Goal: Navigation & Orientation: Find specific page/section

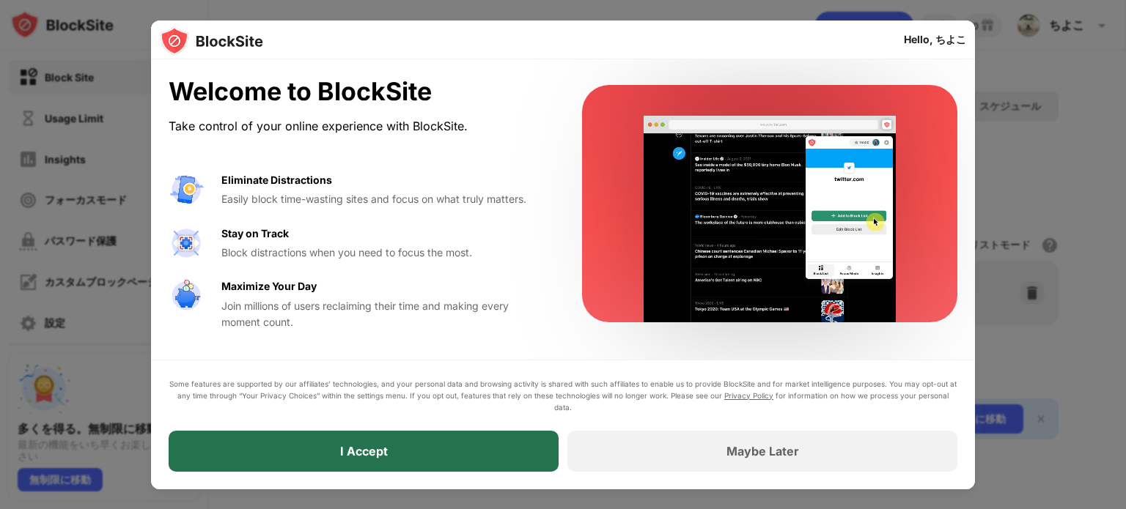
click at [276, 463] on div "I Accept" at bounding box center [364, 451] width 390 height 41
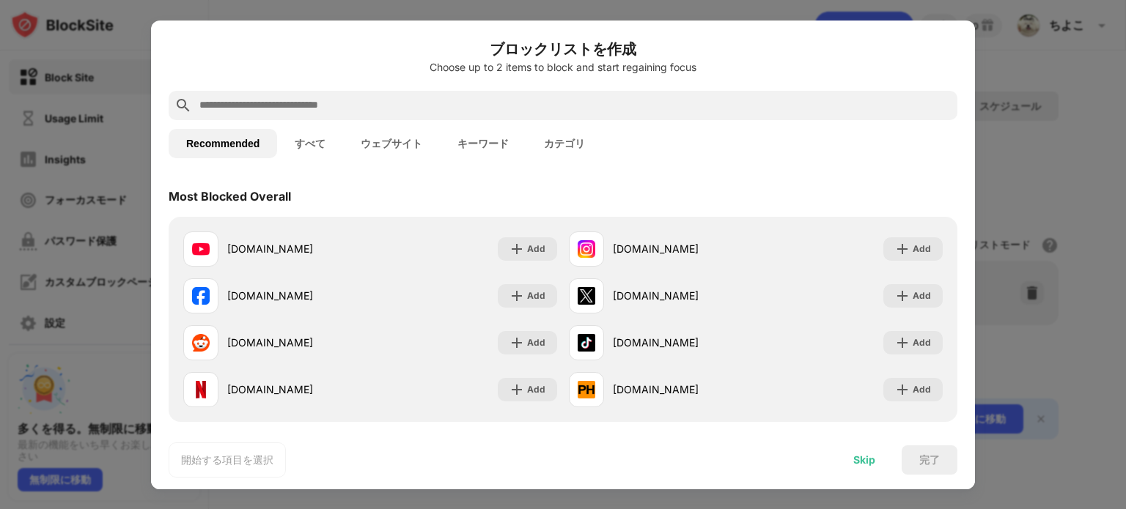
click at [865, 468] on div "Skip" at bounding box center [864, 460] width 57 height 29
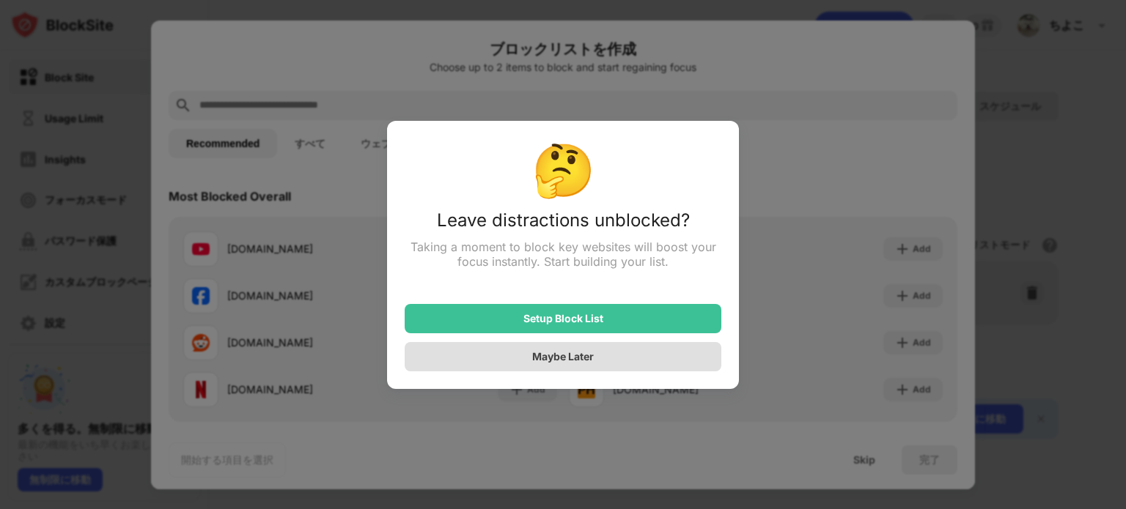
click at [592, 361] on div "Maybe Later" at bounding box center [563, 356] width 62 height 12
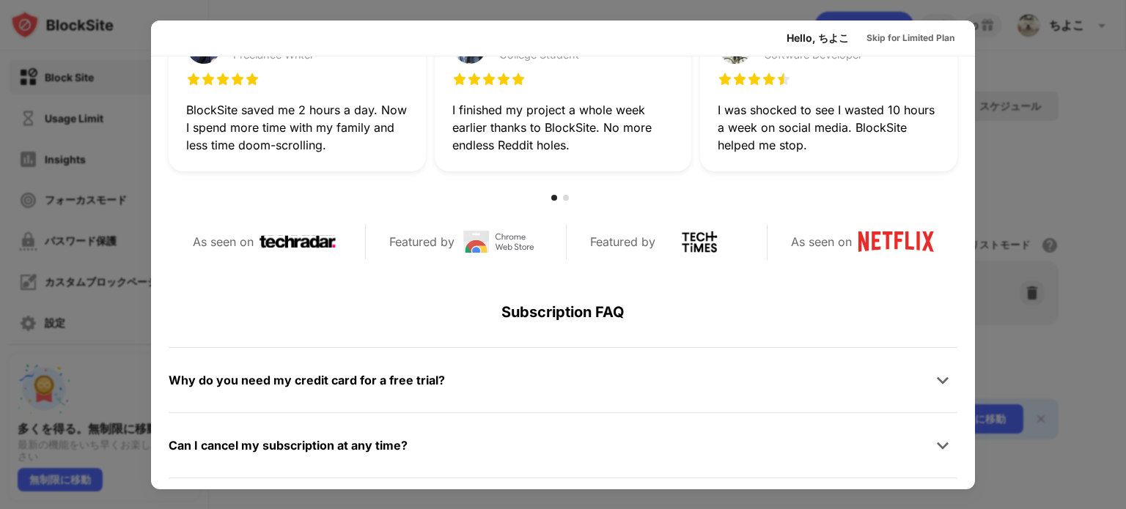
scroll to position [715, 0]
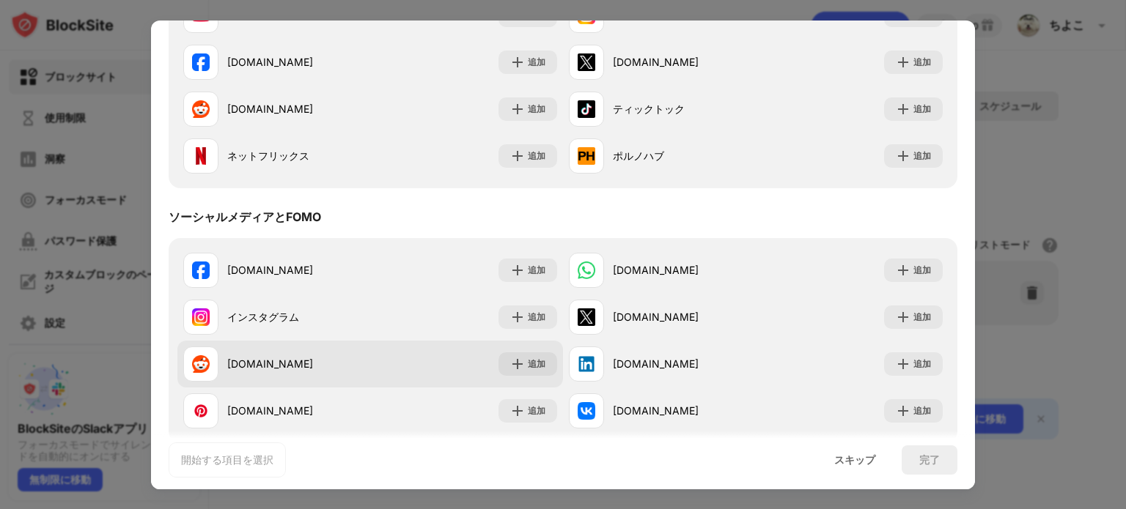
scroll to position [147, 0]
